Goal: Task Accomplishment & Management: Use online tool/utility

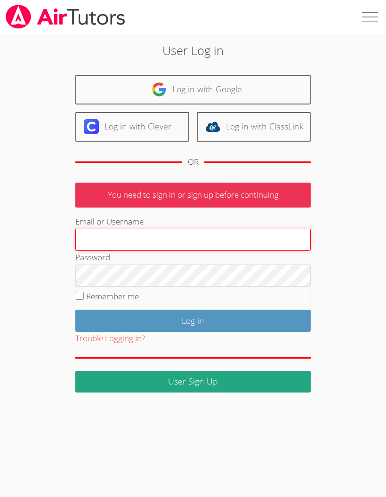
type input "cjivertsman@bhusd.com"
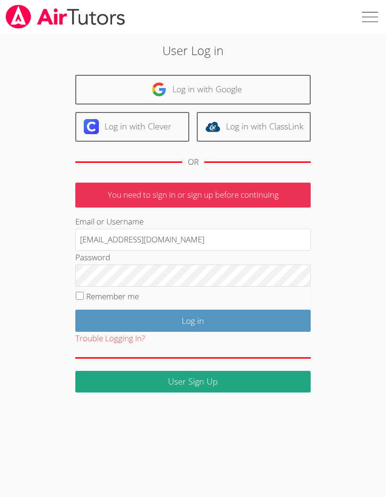
click at [287, 318] on input "Log in" at bounding box center [192, 321] width 235 height 22
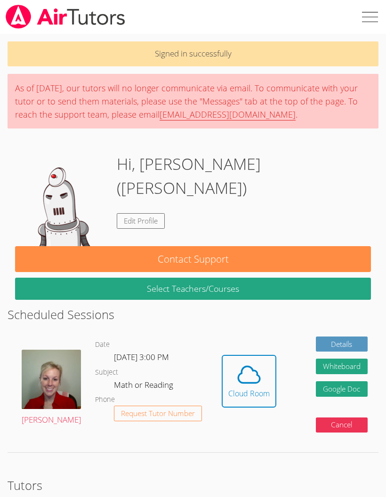
click at [243, 381] on icon at bounding box center [249, 374] width 22 height 16
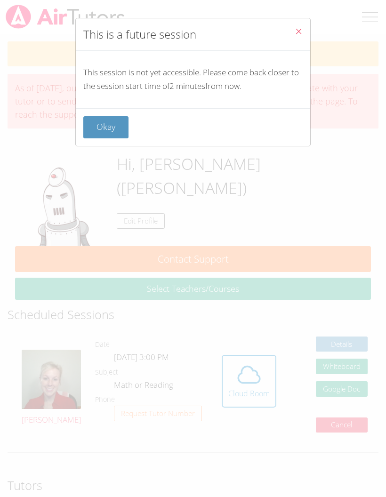
click at [117, 136] on button "Okay" at bounding box center [105, 127] width 45 height 22
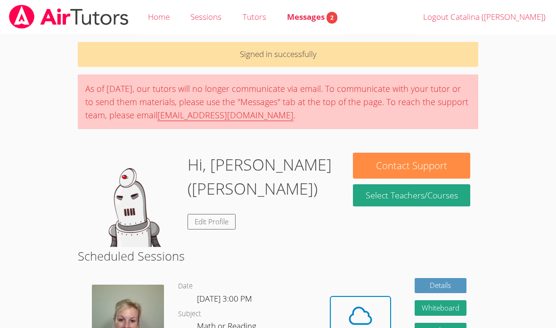
scroll to position [38, 0]
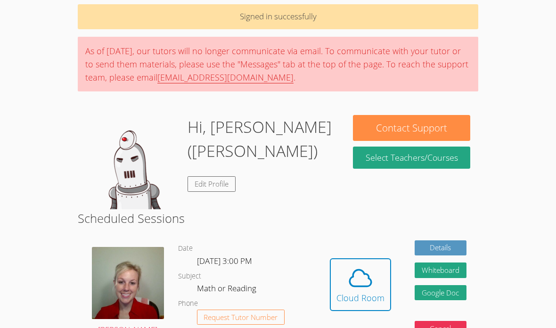
click at [357, 299] on div "Cloud Room" at bounding box center [360, 297] width 48 height 13
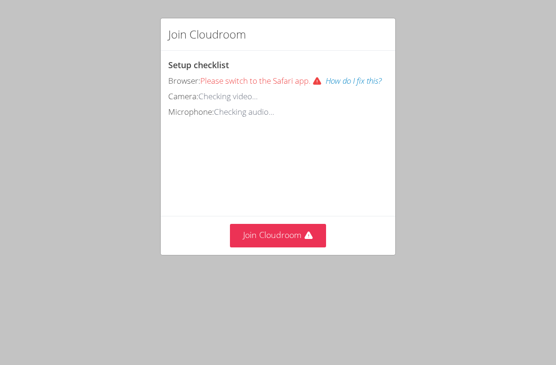
click at [270, 228] on button "Join Cloudroom" at bounding box center [278, 235] width 97 height 23
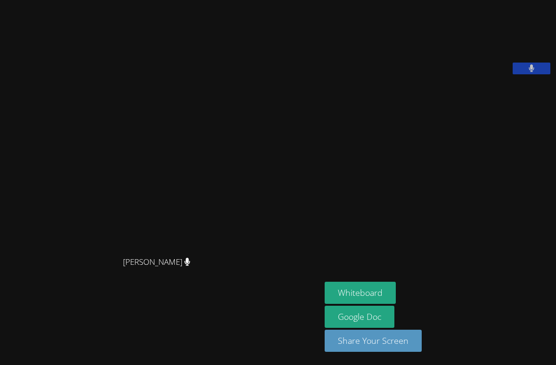
click at [324, 304] on button "Whiteboard" at bounding box center [359, 293] width 71 height 22
